Goal: Task Accomplishment & Management: Manage account settings

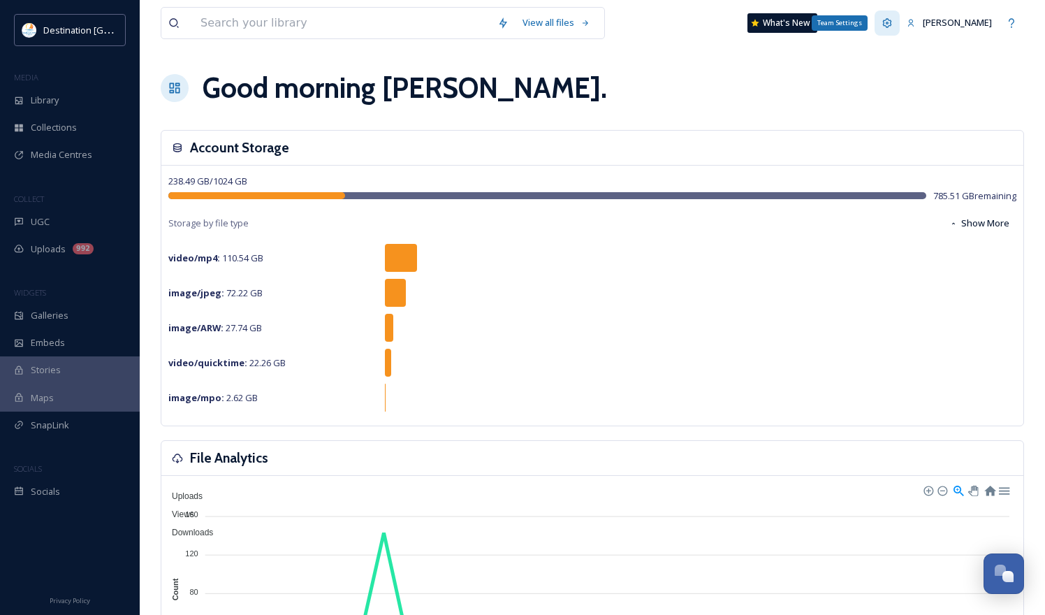
click at [893, 19] on icon at bounding box center [887, 22] width 11 height 11
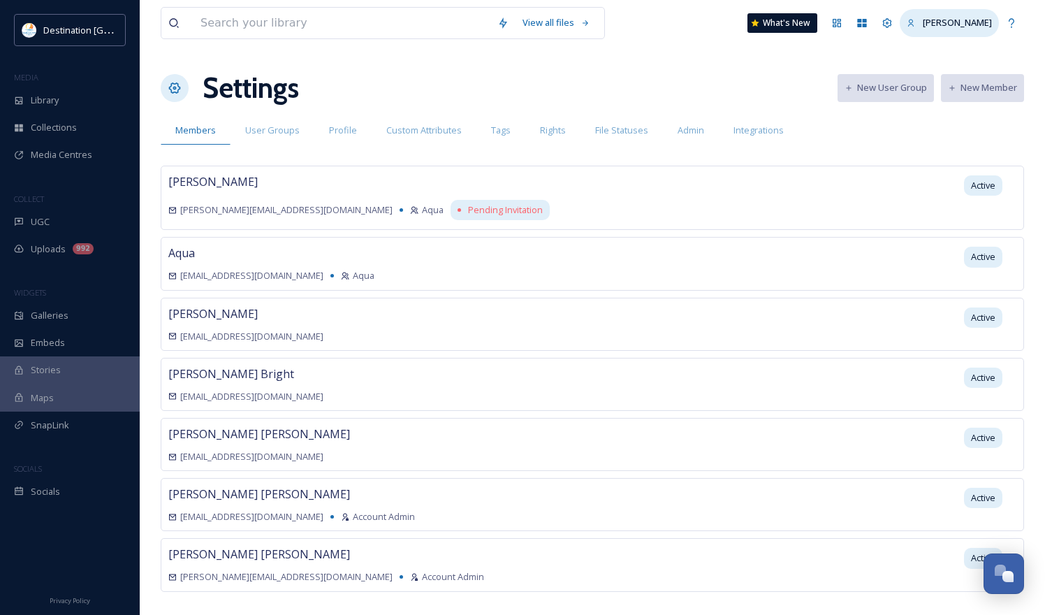
click at [954, 22] on span "[PERSON_NAME]" at bounding box center [957, 22] width 69 height 13
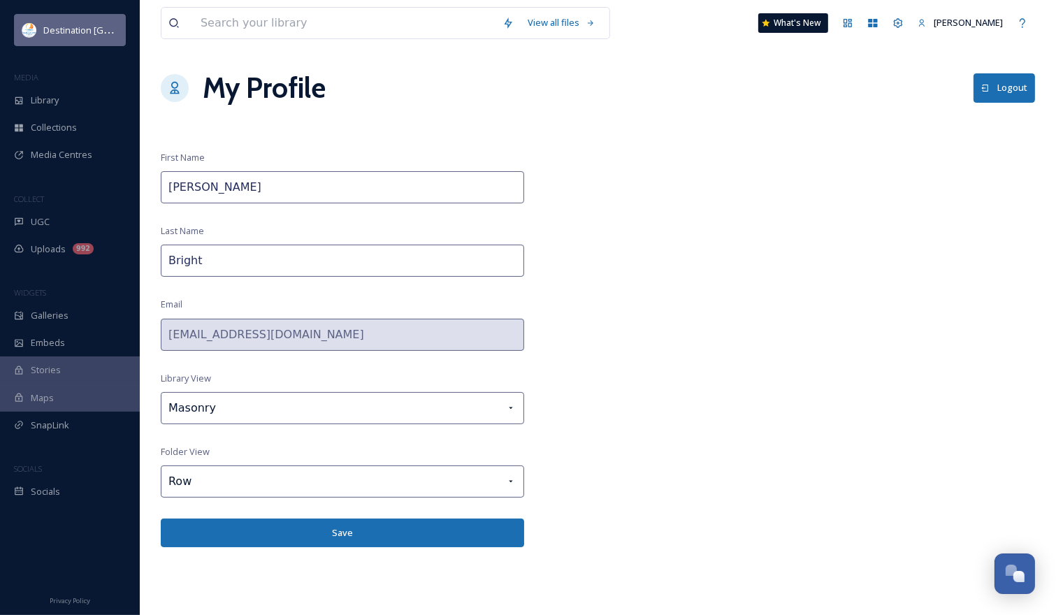
click at [61, 34] on span "Destination [GEOGRAPHIC_DATA]" at bounding box center [112, 29] width 139 height 13
click at [954, 25] on span "[PERSON_NAME]" at bounding box center [967, 22] width 69 height 13
click at [903, 27] on icon at bounding box center [897, 22] width 11 height 11
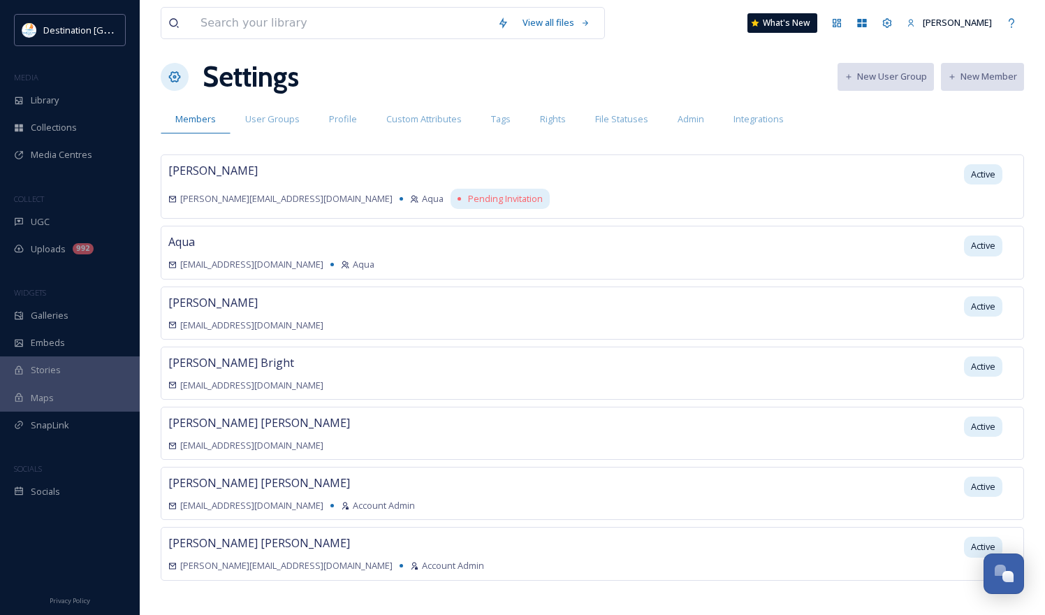
scroll to position [15, 0]
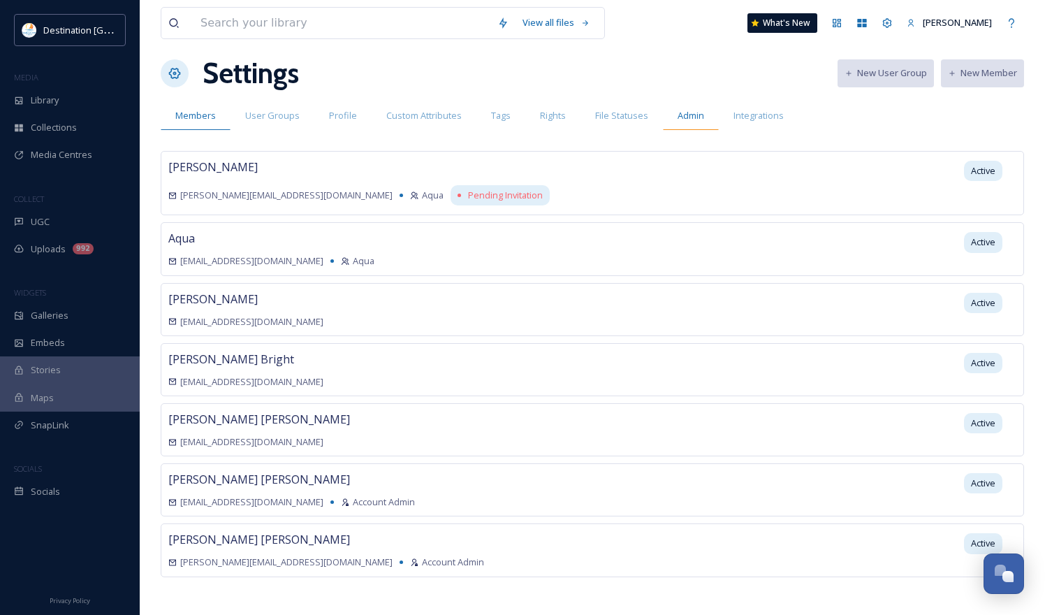
click at [678, 117] on span "Admin" at bounding box center [691, 115] width 27 height 13
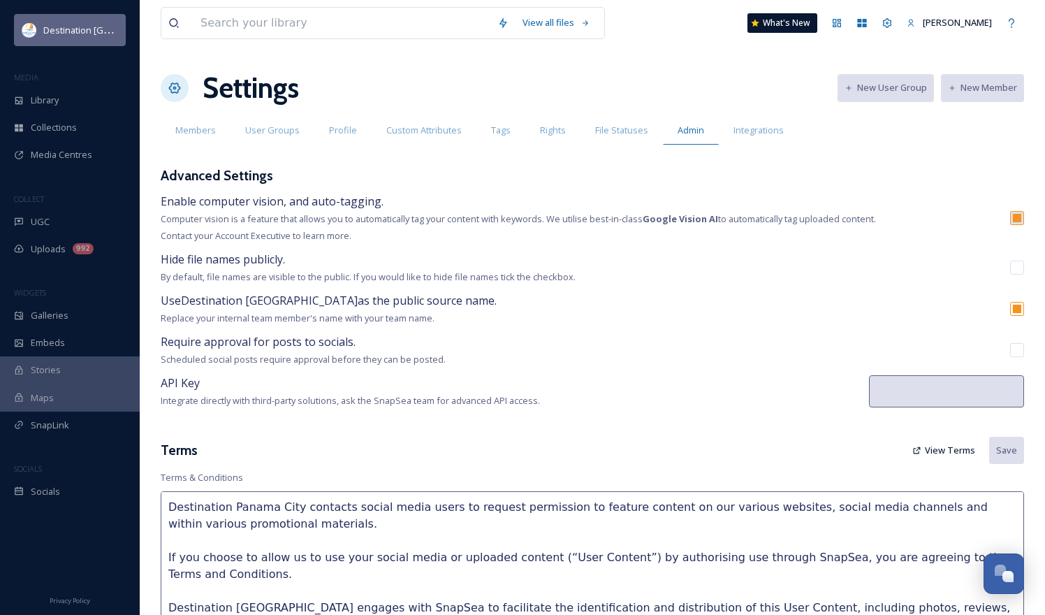
click at [58, 27] on span "Destination [GEOGRAPHIC_DATA]" at bounding box center [112, 29] width 139 height 13
click at [1017, 19] on icon at bounding box center [1011, 22] width 11 height 11
click at [82, 36] on span "Destination [GEOGRAPHIC_DATA]" at bounding box center [112, 29] width 139 height 13
click at [900, 28] on div "Team Settings" at bounding box center [887, 22] width 25 height 25
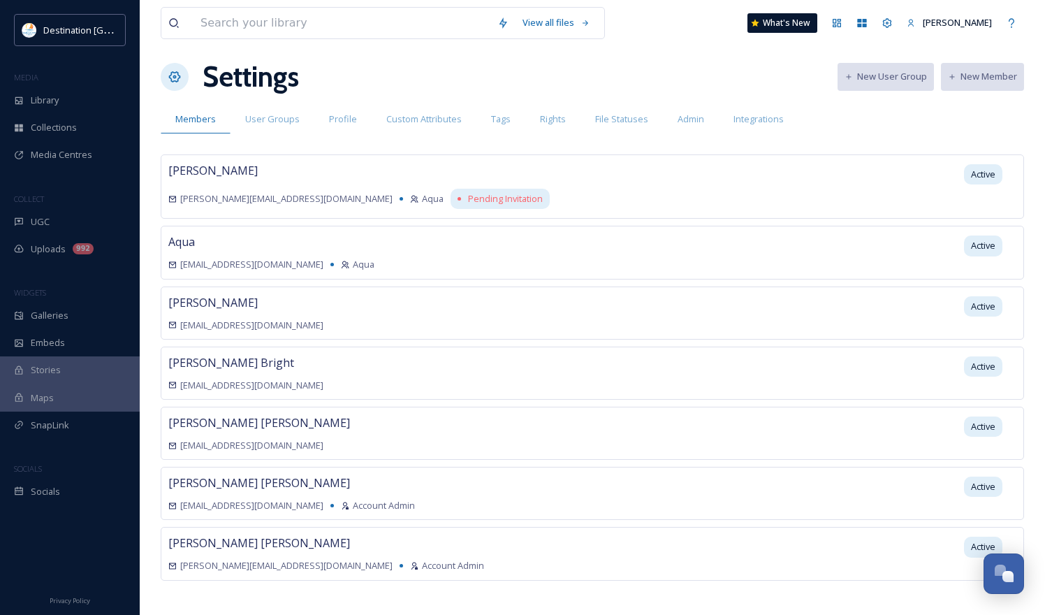
scroll to position [15, 0]
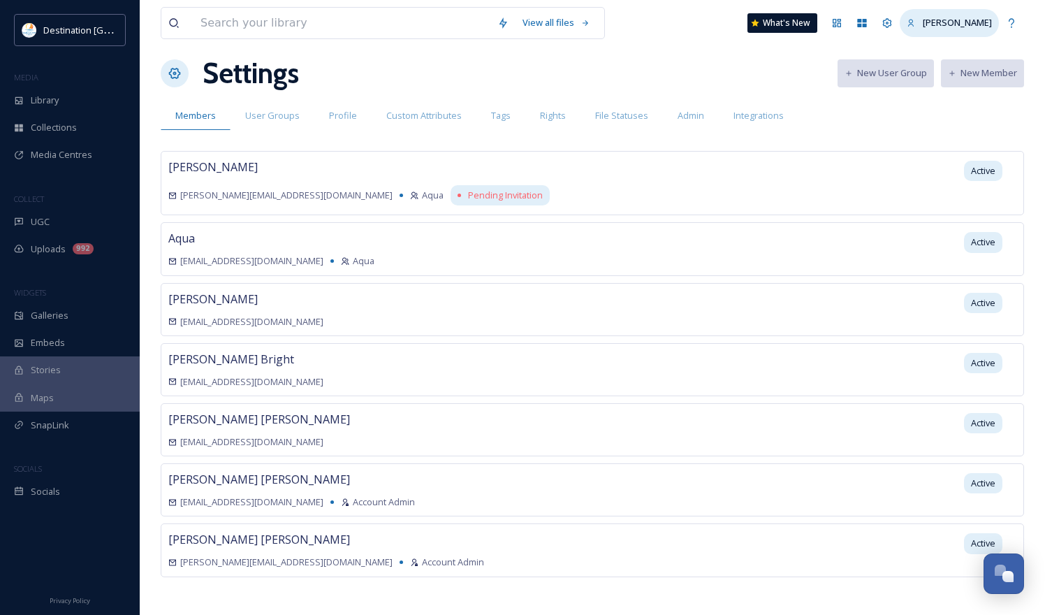
click at [970, 27] on span "[PERSON_NAME]" at bounding box center [957, 22] width 69 height 13
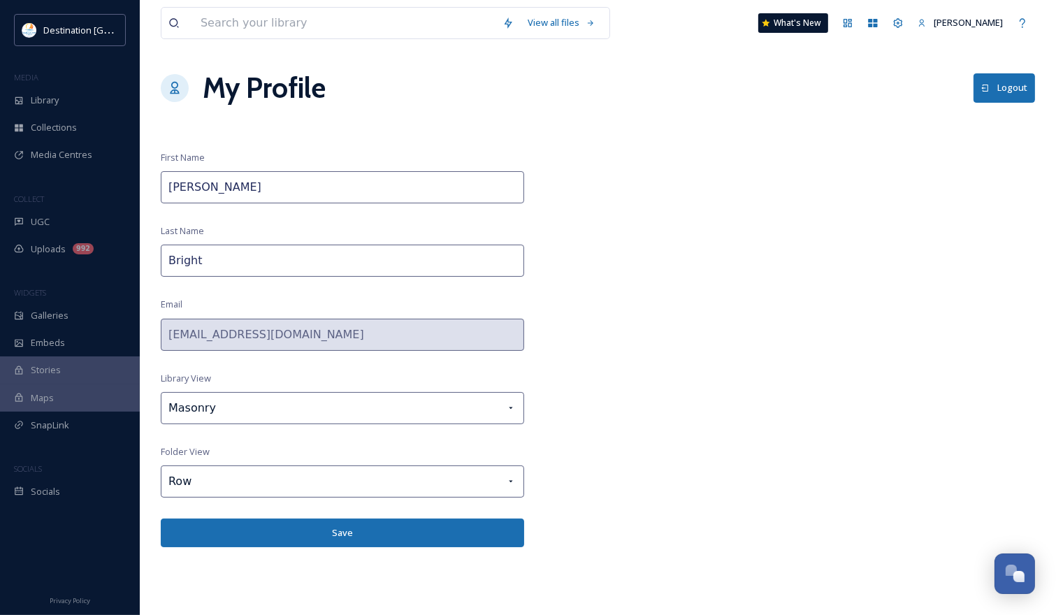
click at [1002, 90] on button "Logout" at bounding box center [1003, 87] width 61 height 29
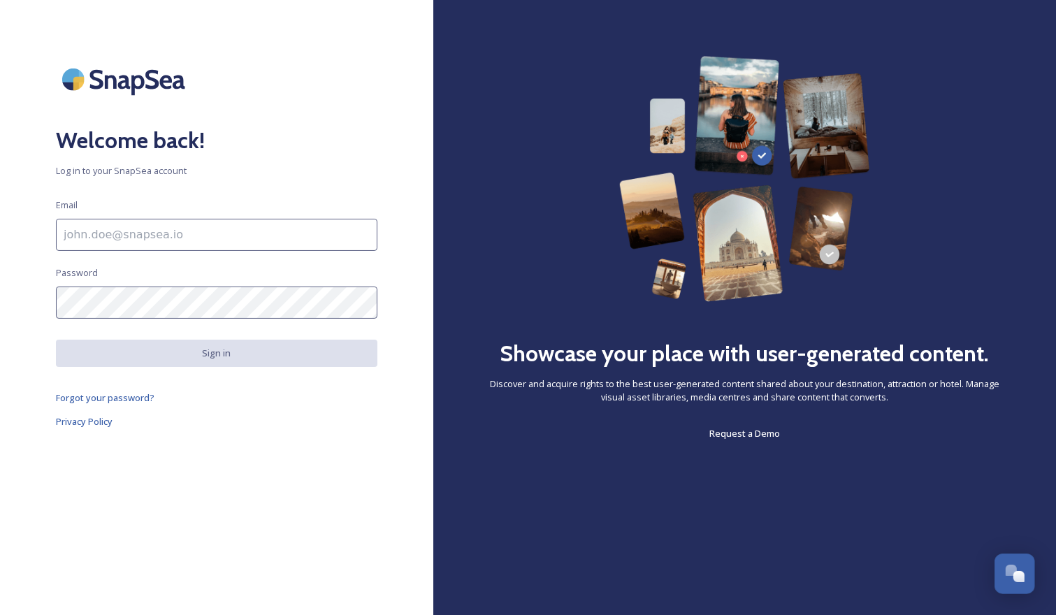
type input "[EMAIL_ADDRESS][DOMAIN_NAME]"
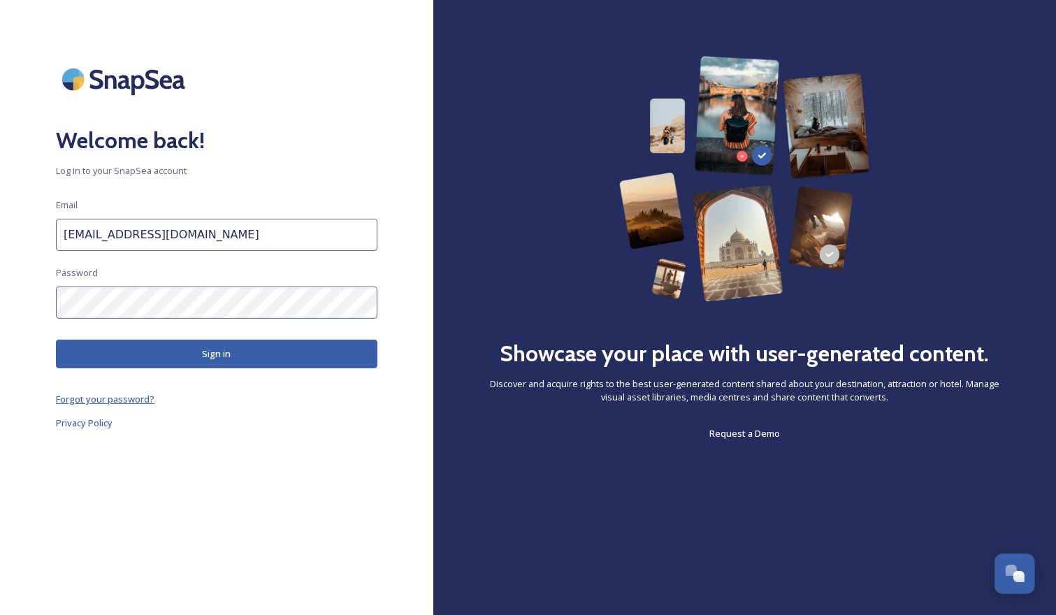
click at [121, 402] on span "Forgot your password?" at bounding box center [105, 399] width 99 height 13
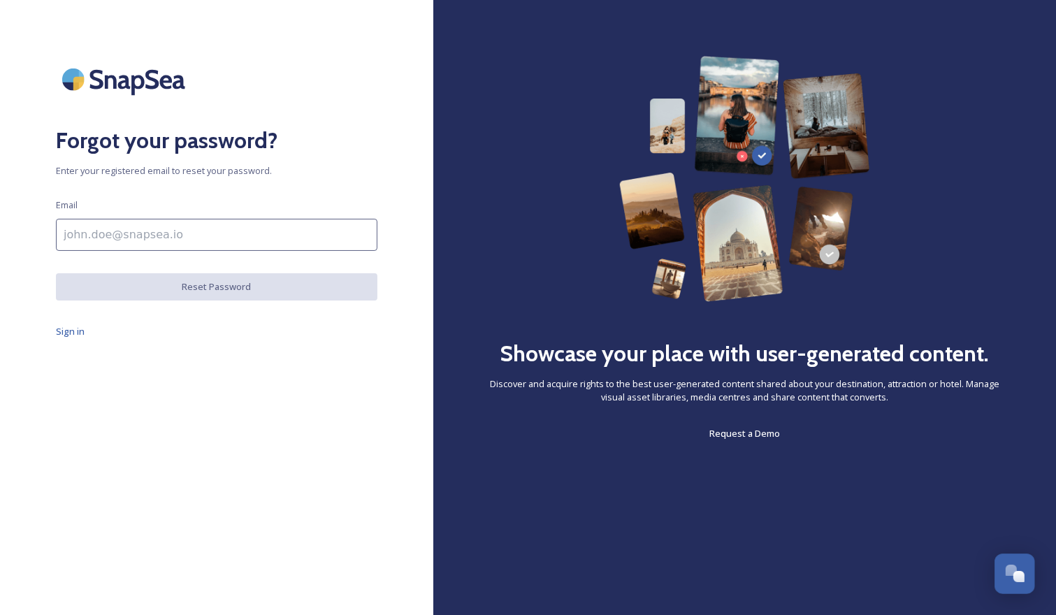
click at [260, 238] on input at bounding box center [216, 235] width 321 height 32
type input "[EMAIL_ADDRESS][DOMAIN_NAME]"
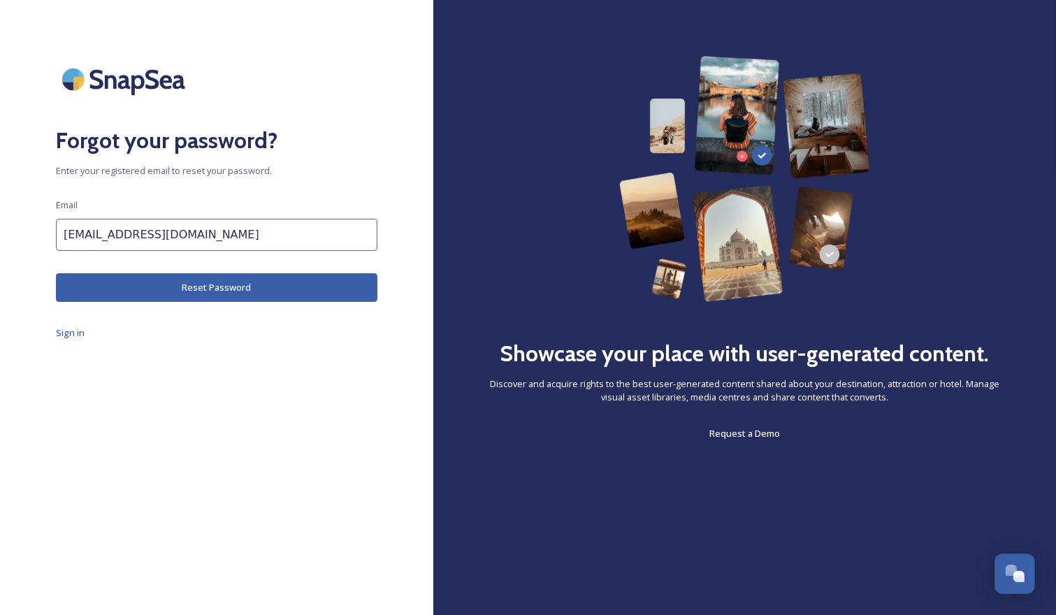
click at [238, 290] on button "Reset Password" at bounding box center [216, 287] width 321 height 29
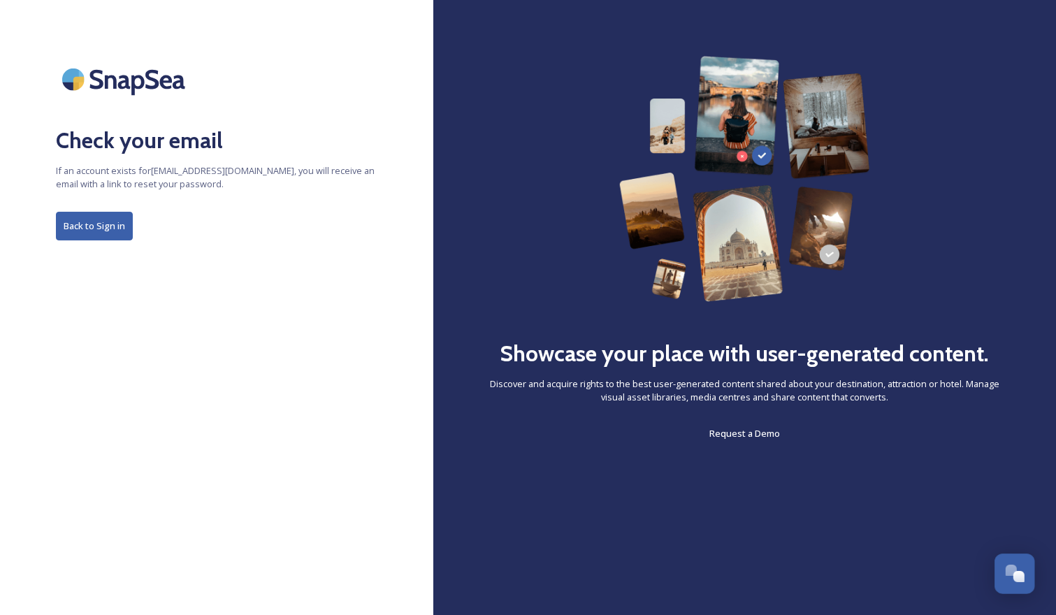
click at [95, 225] on button "Back to Sign in" at bounding box center [94, 226] width 77 height 29
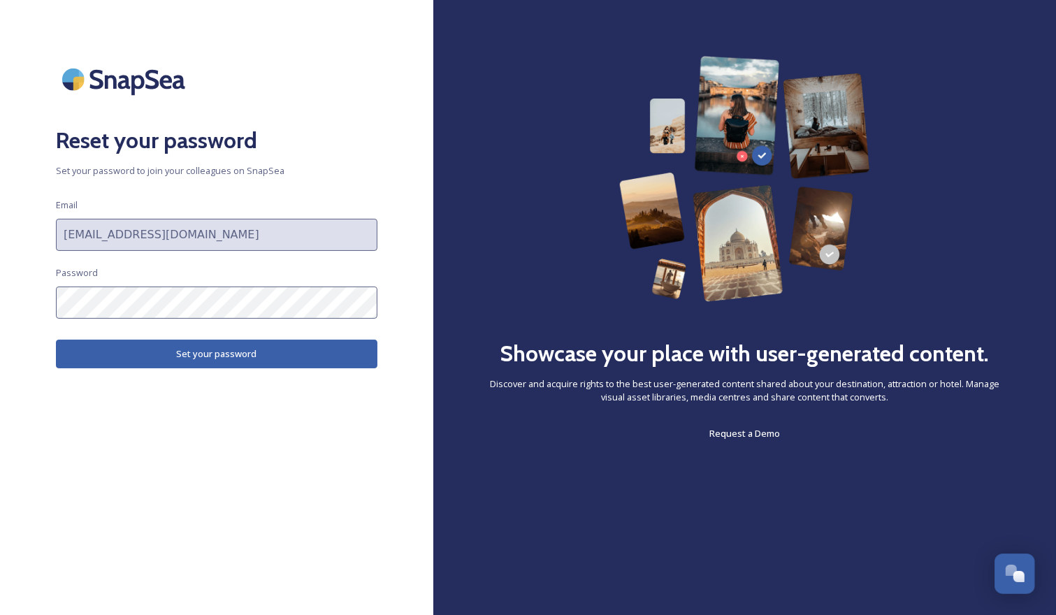
click at [247, 357] on button "Set your password" at bounding box center [216, 354] width 321 height 29
